Goal: Communication & Community: Answer question/provide support

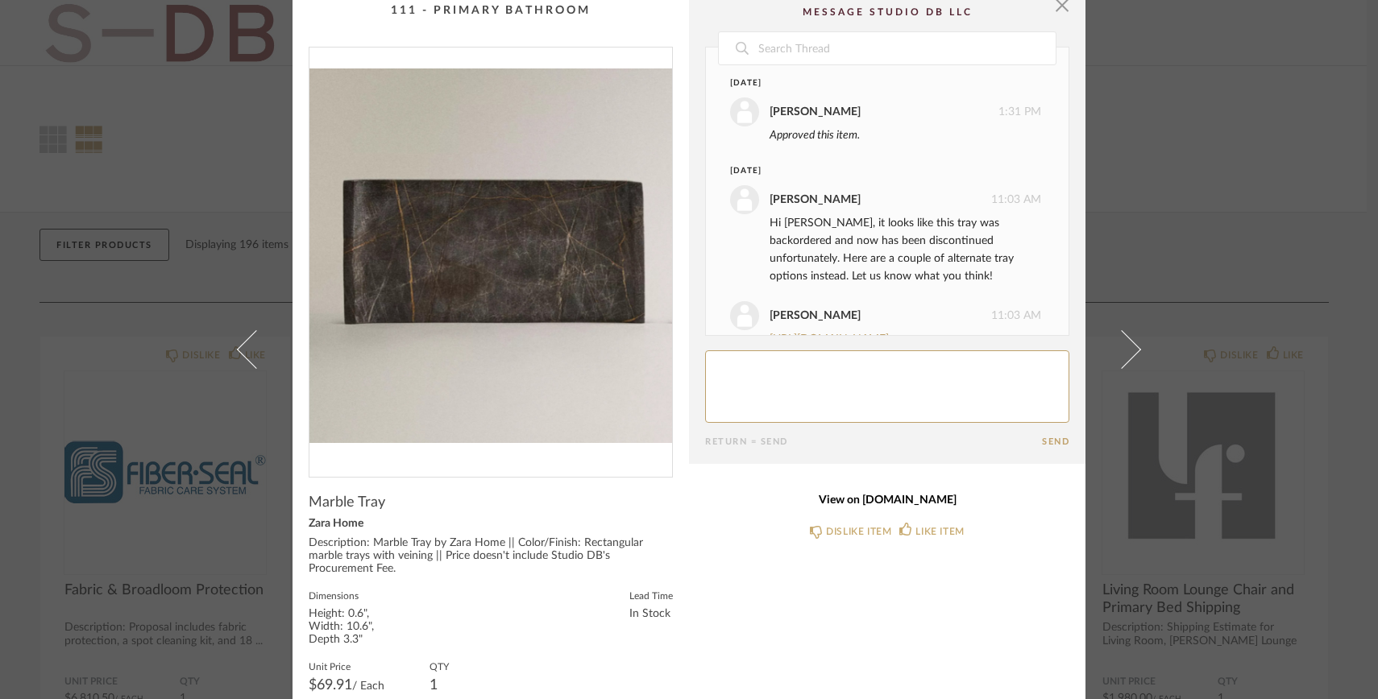
click at [864, 505] on link "View on [DOMAIN_NAME]" at bounding box center [887, 501] width 364 height 14
click at [809, 400] on textarea at bounding box center [887, 386] width 364 height 73
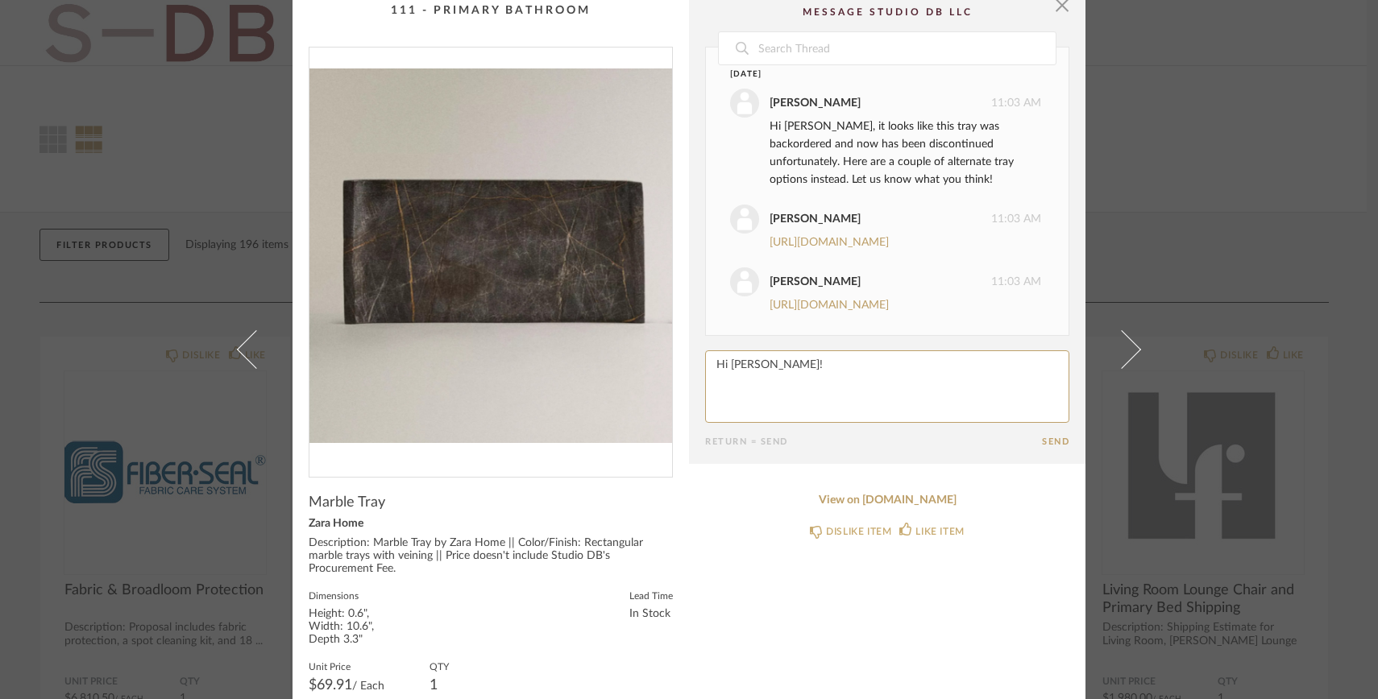
scroll to position [223, 0]
type textarea "Hi [PERSON_NAME]! Let's go with the crate and barrel option, also I believe we …"
click at [1048, 437] on button "Send" at bounding box center [1055, 442] width 27 height 10
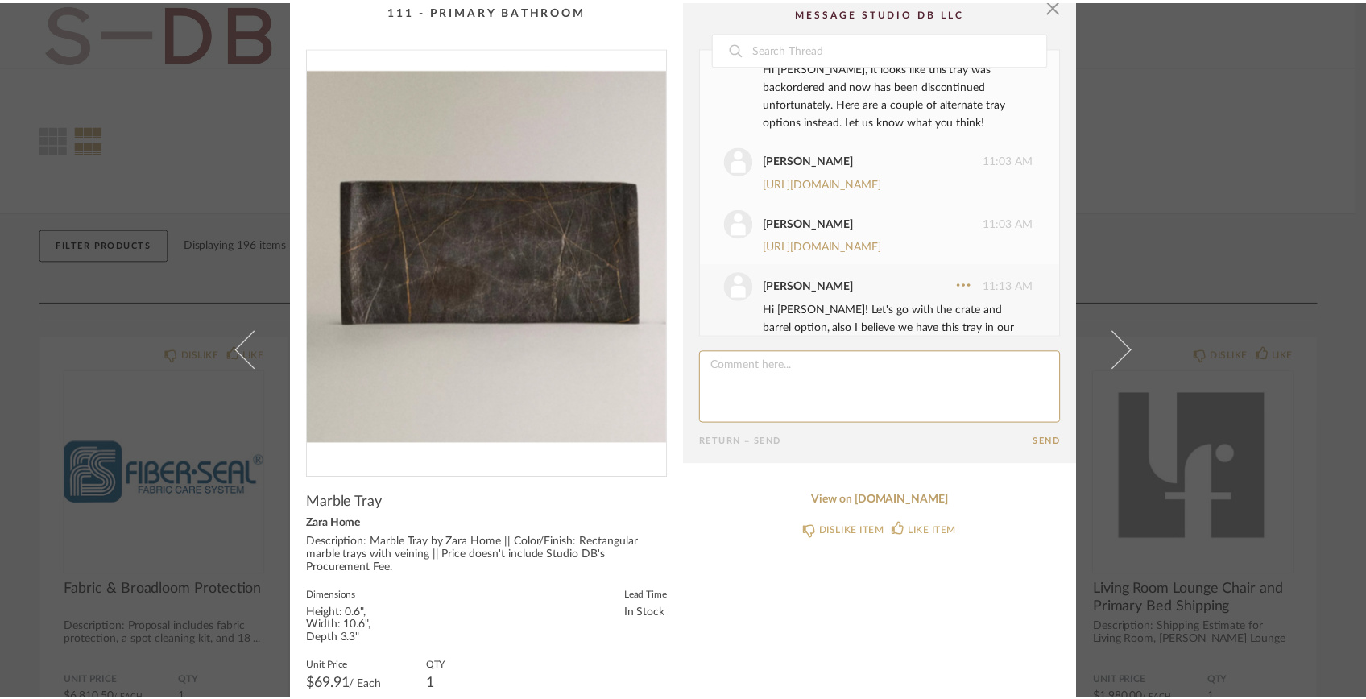
scroll to position [89, 0]
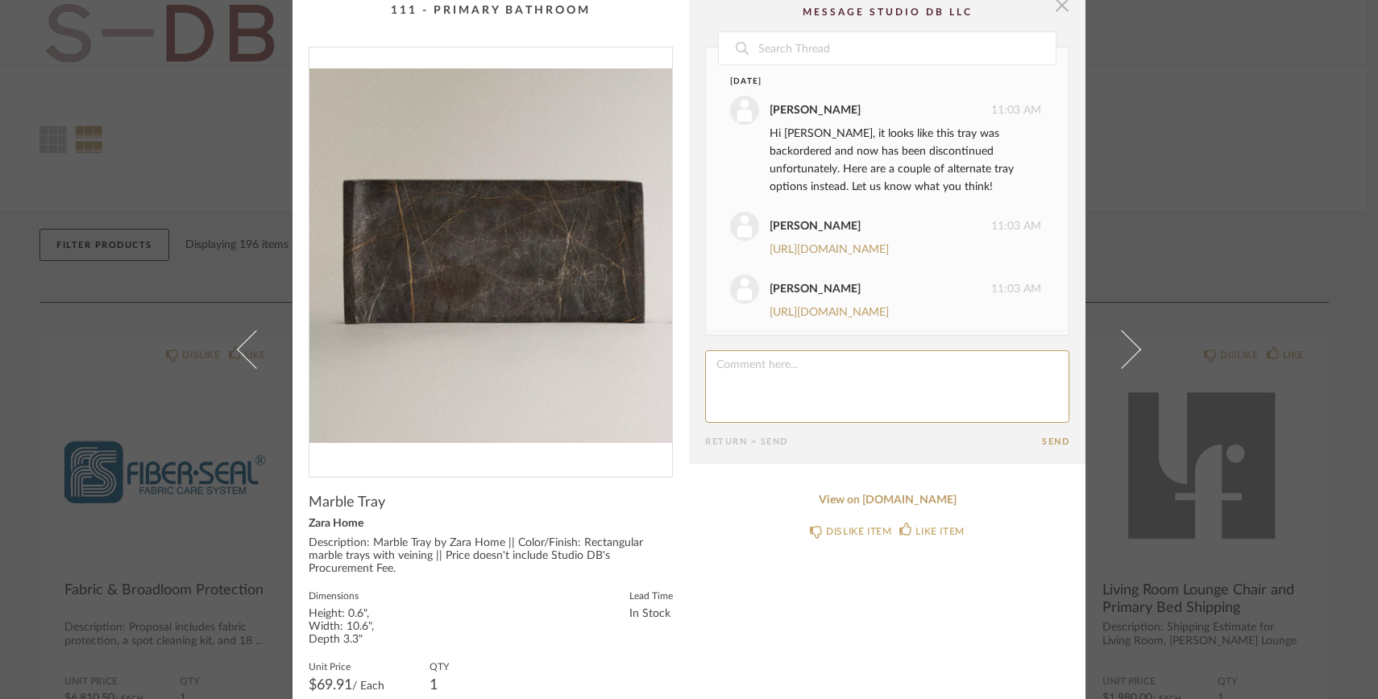
click at [1056, 10] on span "button" at bounding box center [1062, 5] width 32 height 32
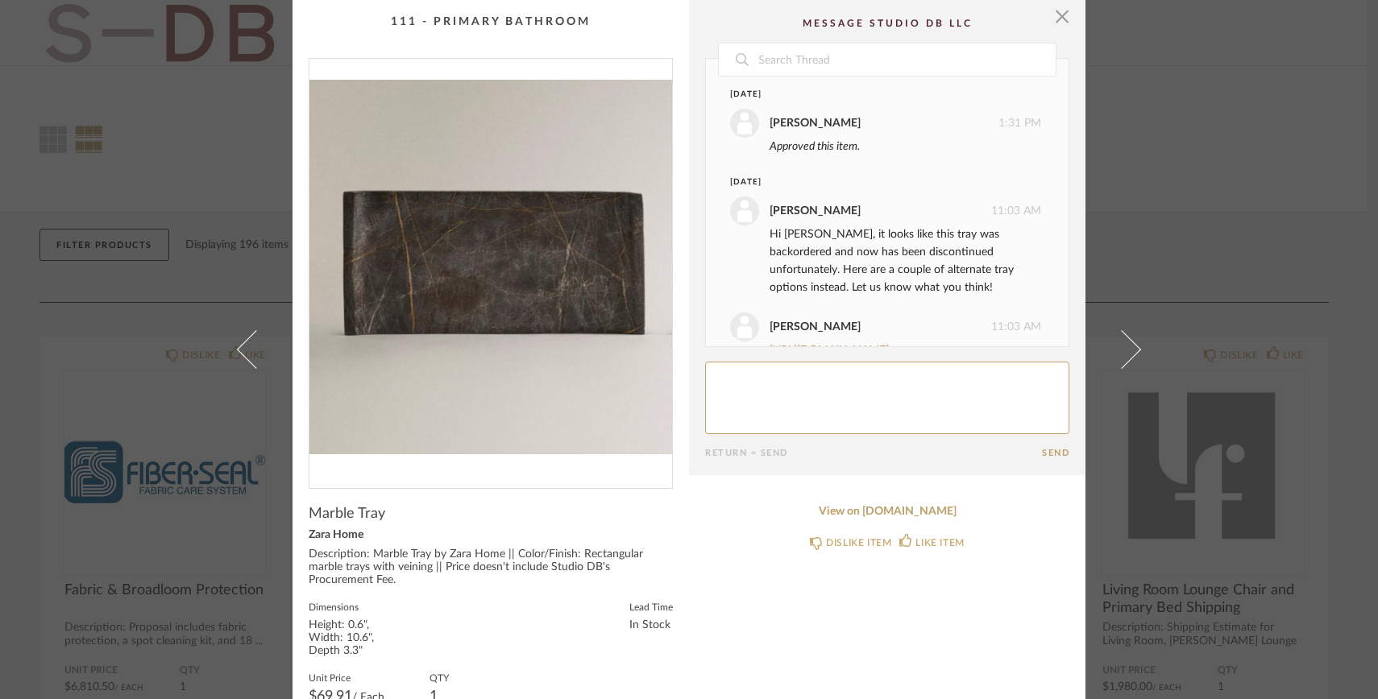
scroll to position [435, 0]
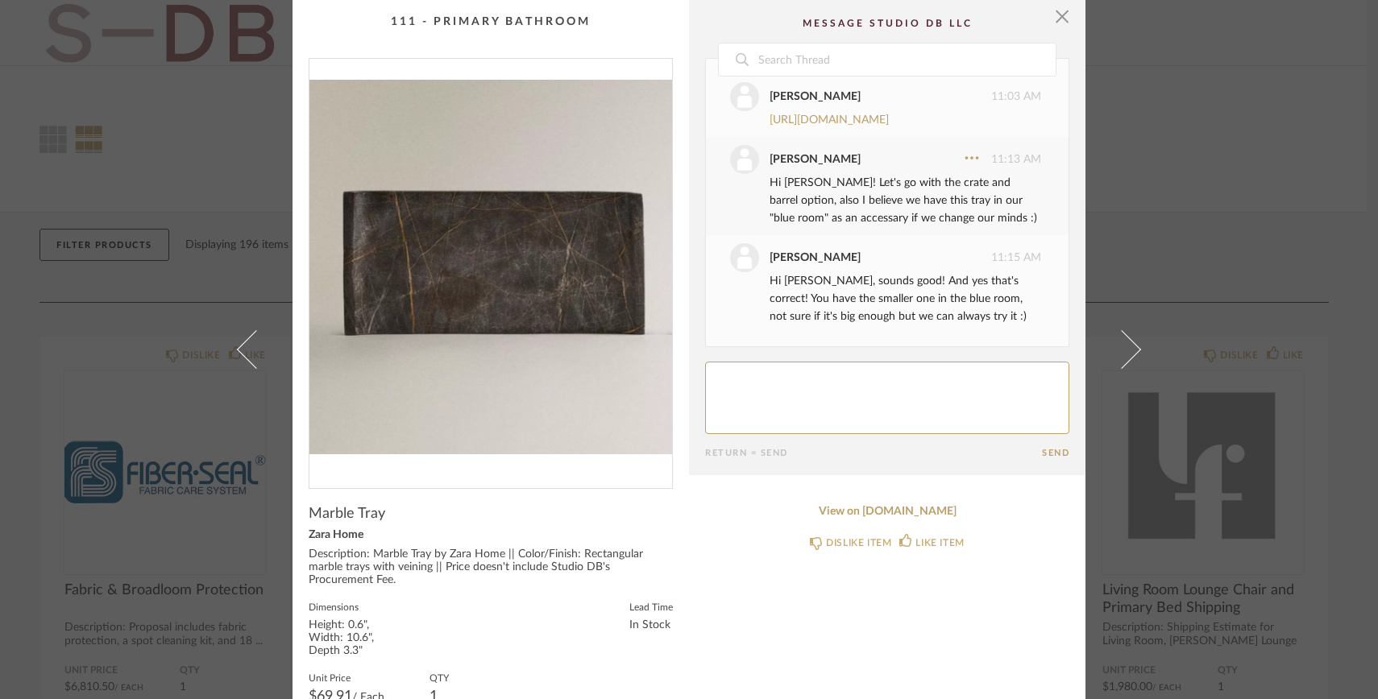
click at [885, 392] on textarea at bounding box center [887, 398] width 364 height 73
click at [963, 157] on icon at bounding box center [971, 158] width 16 height 16
click at [926, 61] on button "Edit" at bounding box center [925, 74] width 90 height 46
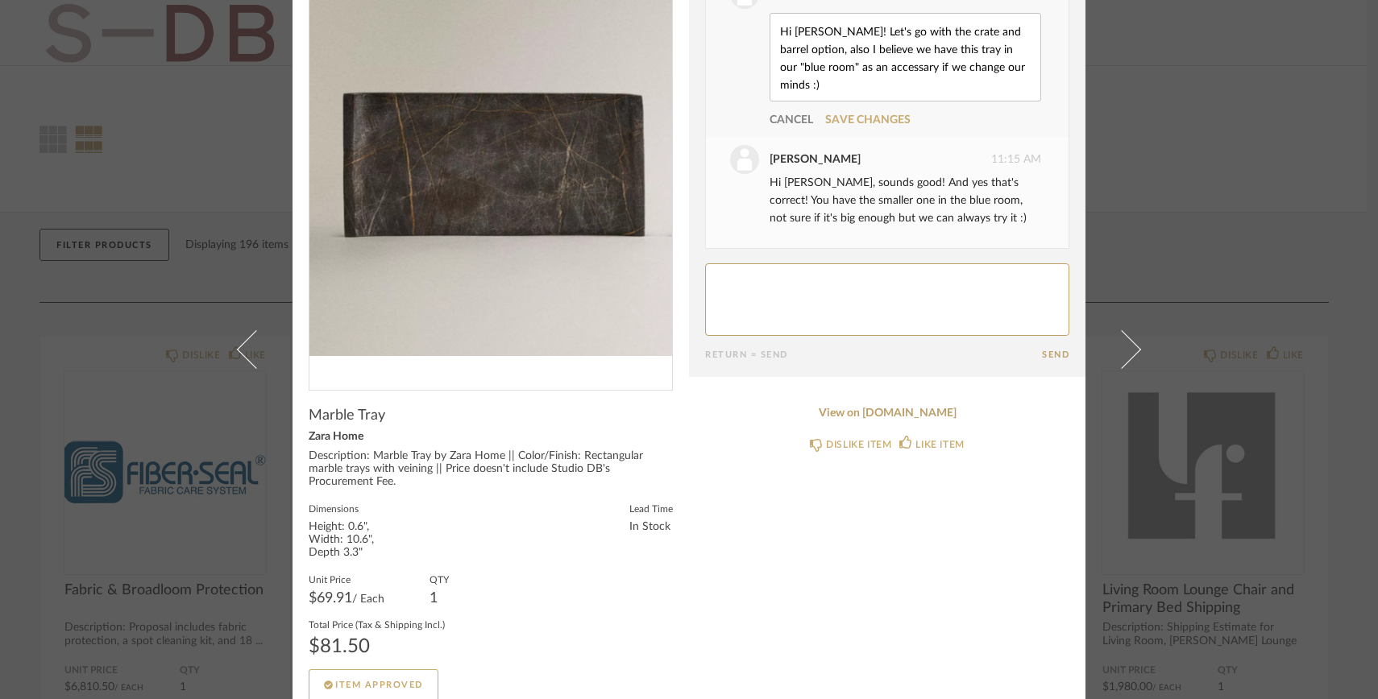
scroll to position [107, 0]
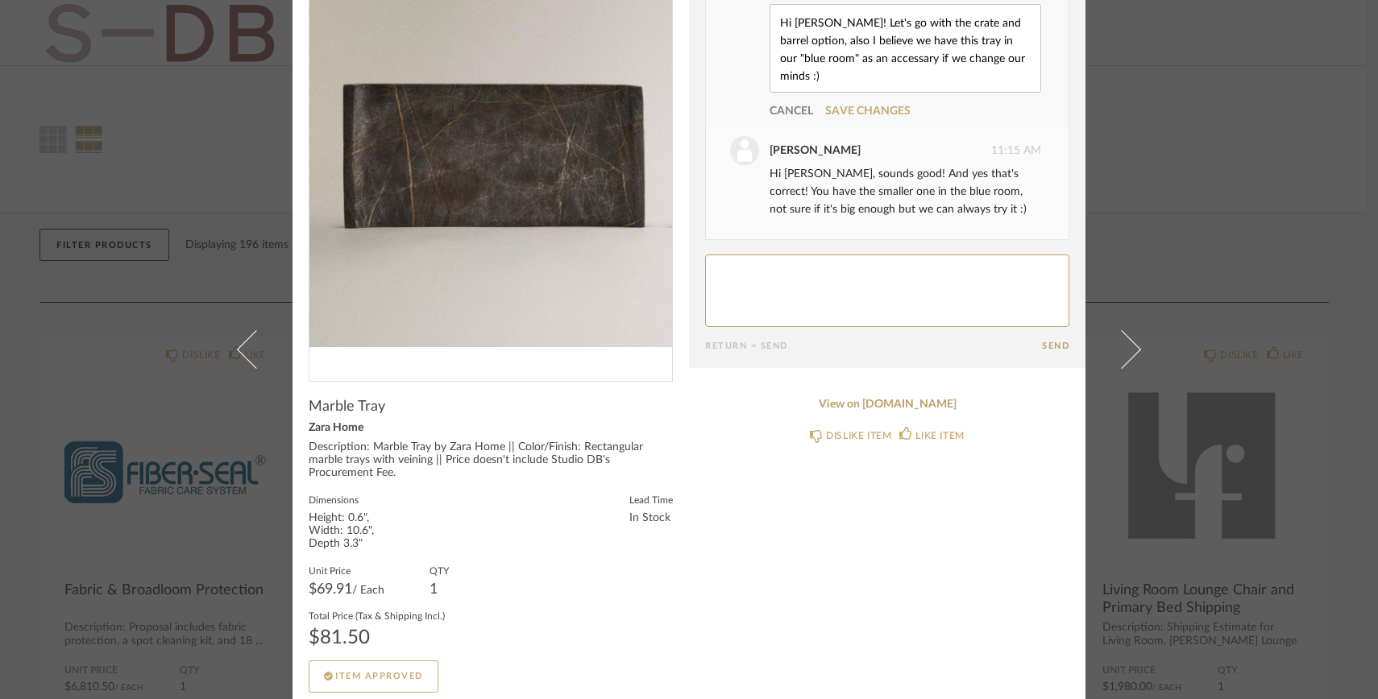
click at [898, 58] on textarea "Hi [PERSON_NAME]! Let's go with the crate and barrel option, also I believe we …" at bounding box center [905, 48] width 254 height 71
type textarea "Hi [PERSON_NAME]! Let's go with the crate and barrel option, also I believe we …"
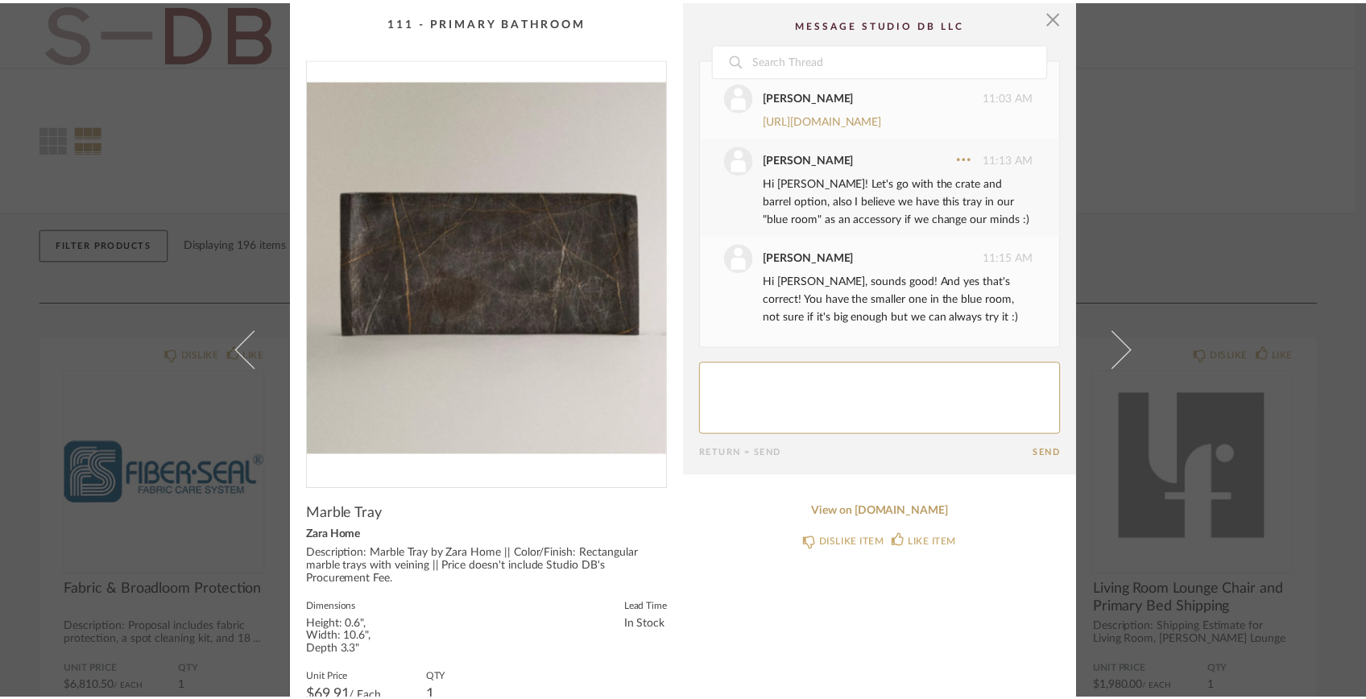
scroll to position [435, 0]
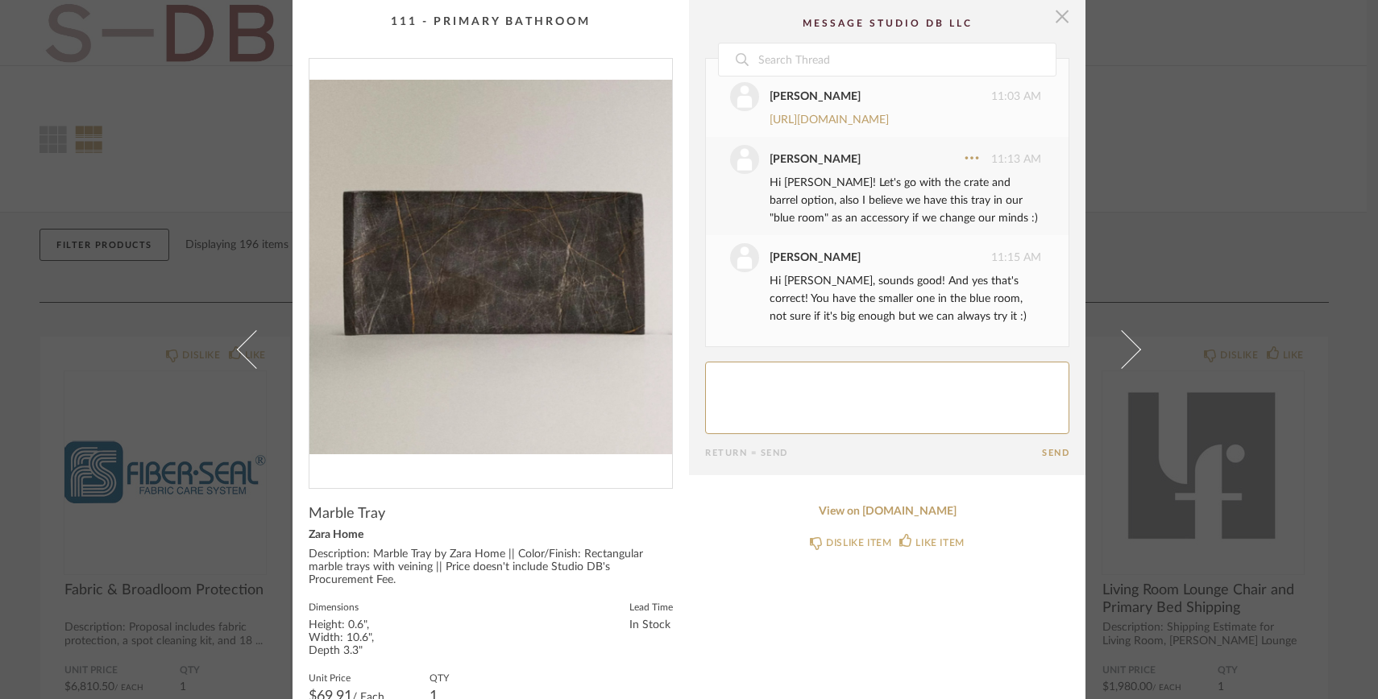
click at [1054, 14] on span "button" at bounding box center [1062, 16] width 32 height 32
